Goal: Information Seeking & Learning: Learn about a topic

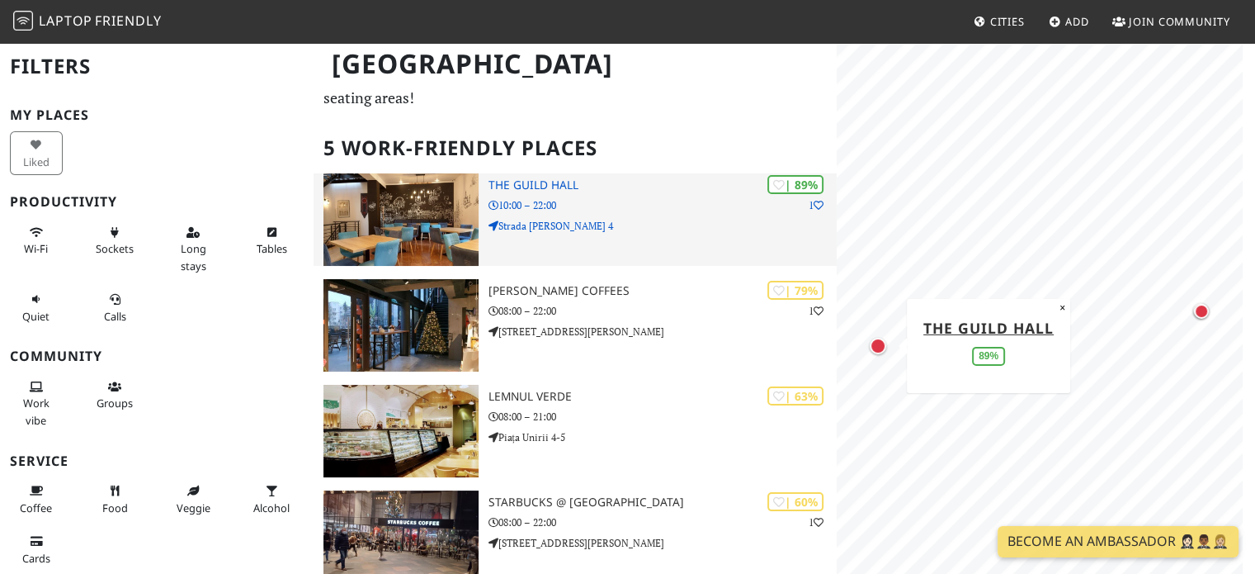
scroll to position [74, 0]
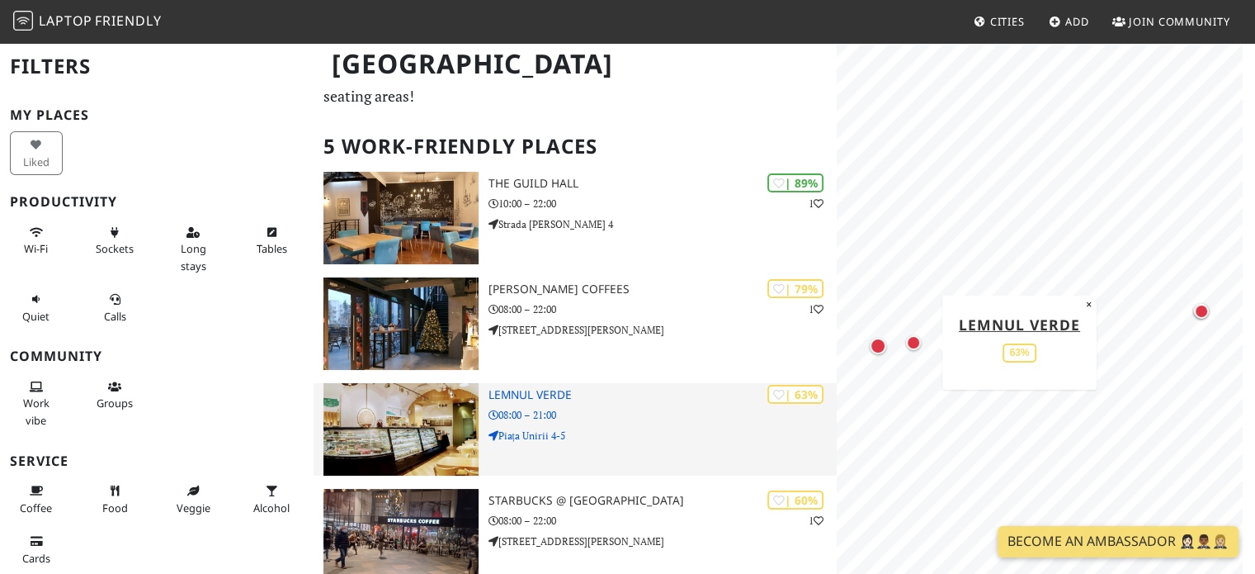
click at [681, 412] on p "08:00 – 21:00" at bounding box center [663, 415] width 349 height 16
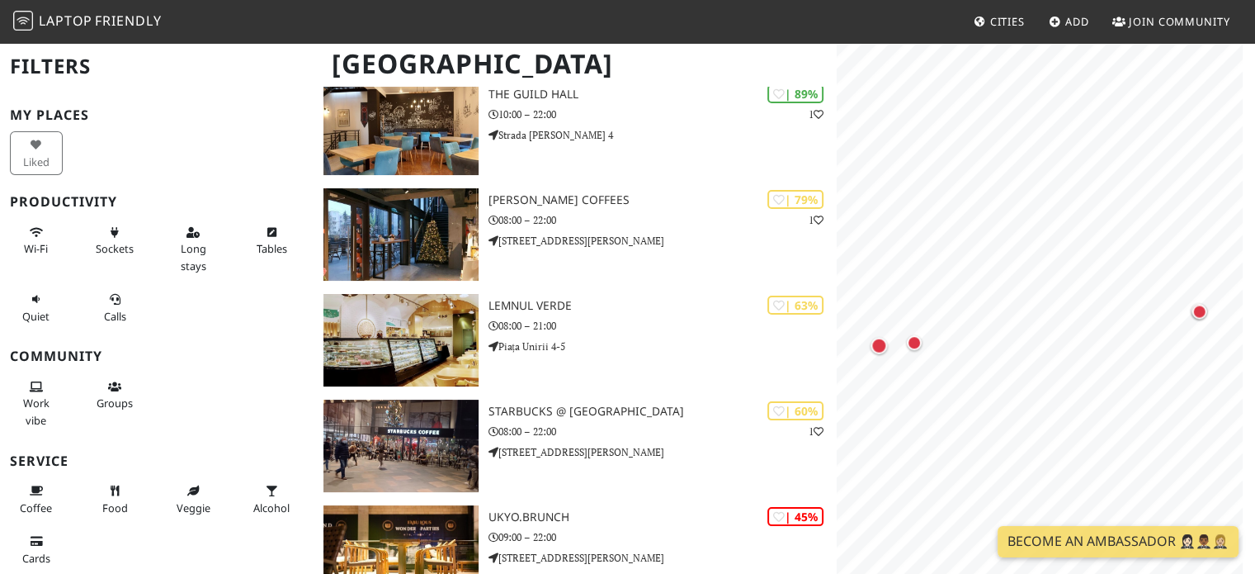
scroll to position [305, 0]
